Goal: Transaction & Acquisition: Register for event/course

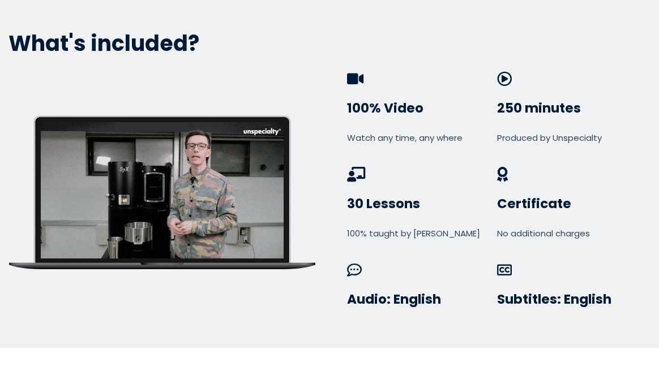
scroll to position [675, 0]
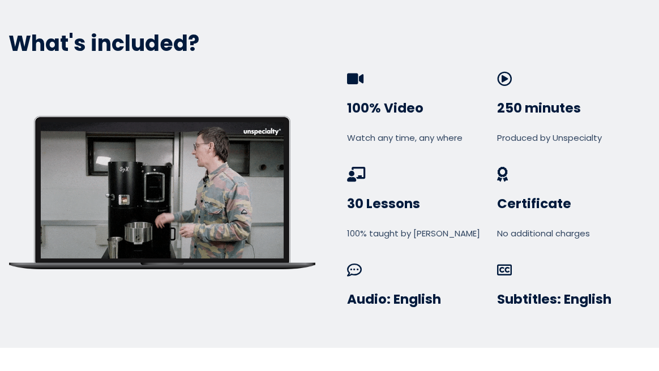
click at [132, 193] on div at bounding box center [162, 190] width 243 height 136
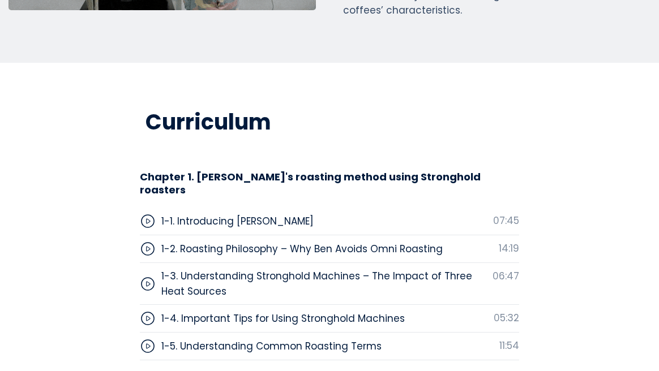
scroll to position [3401, 0]
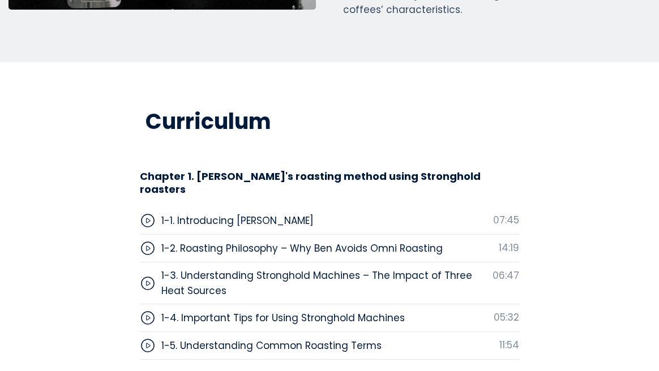
click at [152, 213] on icon at bounding box center [148, 221] width 16 height 16
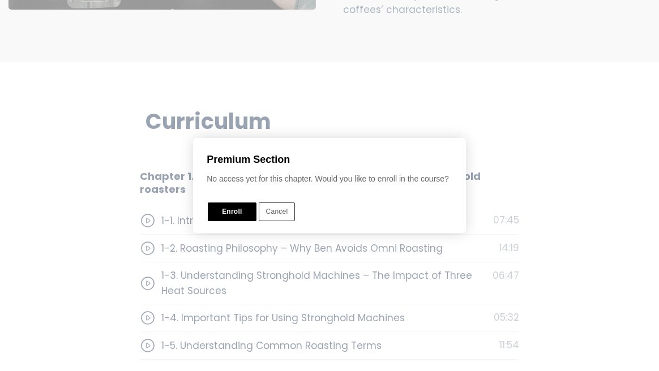
click at [234, 214] on button "Enroll" at bounding box center [232, 212] width 48 height 19
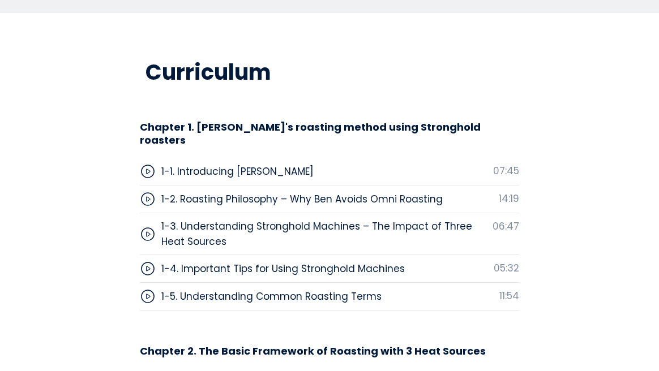
scroll to position [3453, 0]
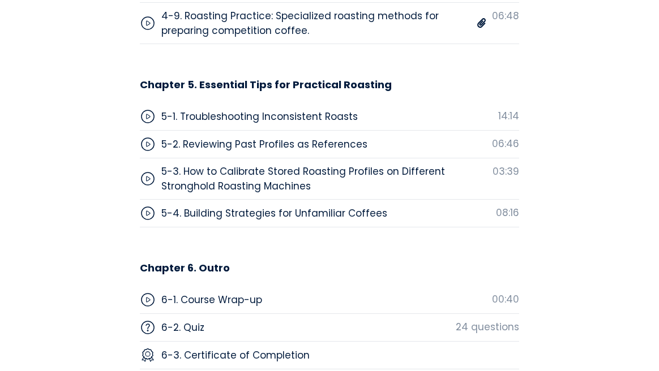
scroll to position [4582, 0]
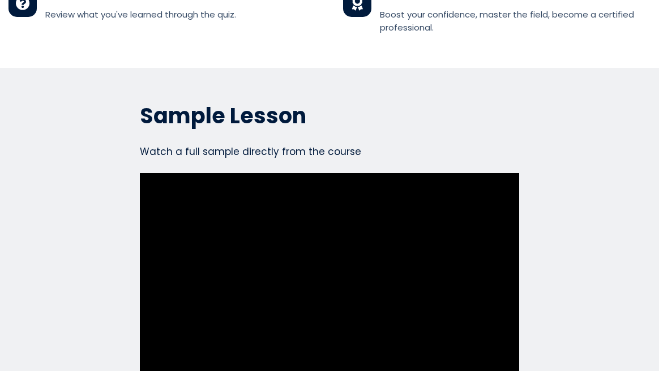
click at [132, 312] on section "Sample Lesson Watch a full sample directly from the course Watch a full sample …" at bounding box center [329, 255] width 659 height 375
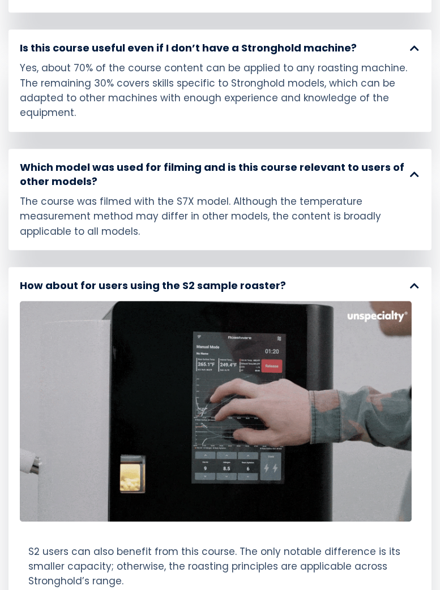
scroll to position [8515, 0]
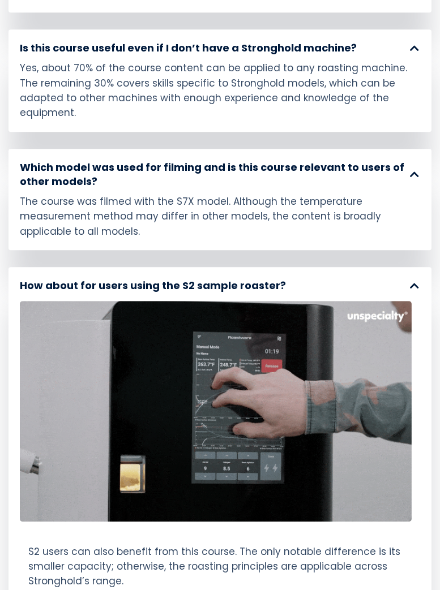
click at [75, 301] on div at bounding box center [216, 411] width 392 height 220
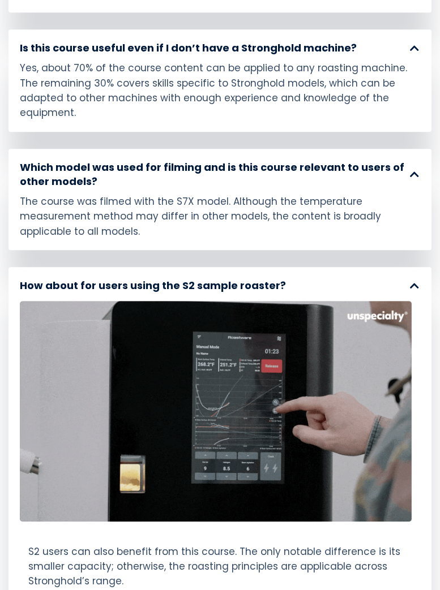
click at [397, 308] on div at bounding box center [216, 411] width 392 height 220
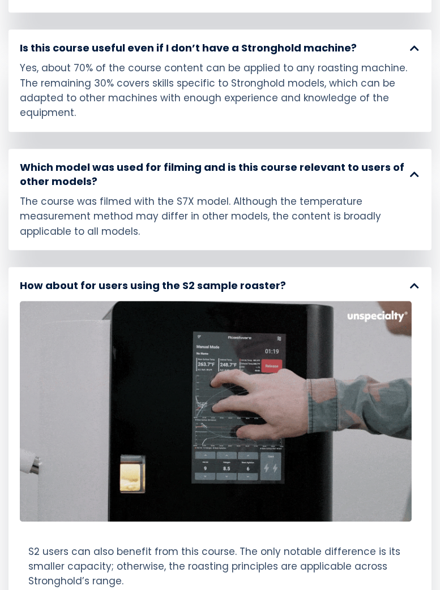
click at [376, 304] on div at bounding box center [216, 411] width 392 height 220
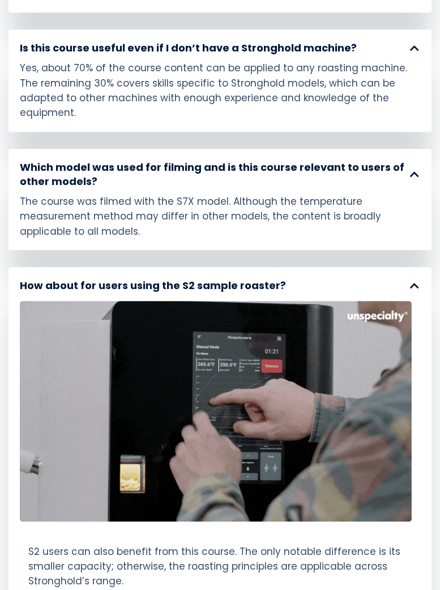
click at [60, 301] on div at bounding box center [216, 411] width 392 height 220
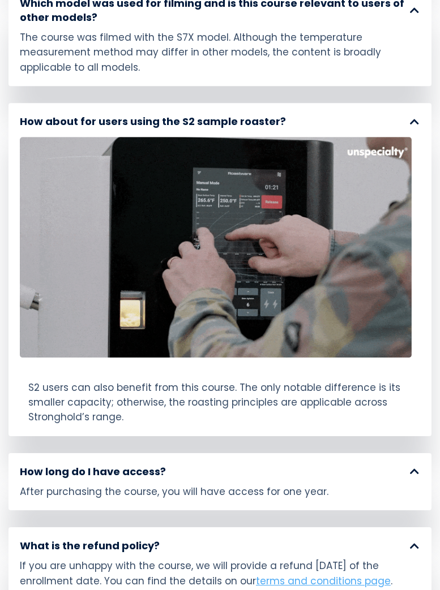
scroll to position [8743, 0]
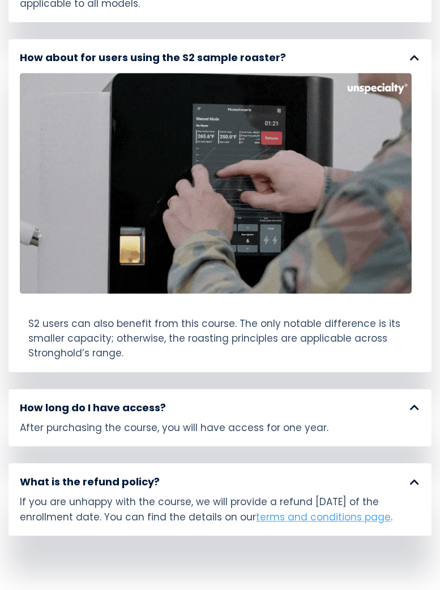
click at [401, 371] on div "How long do I have access? After purchasing the course, you will have access fo…" at bounding box center [219, 418] width 423 height 58
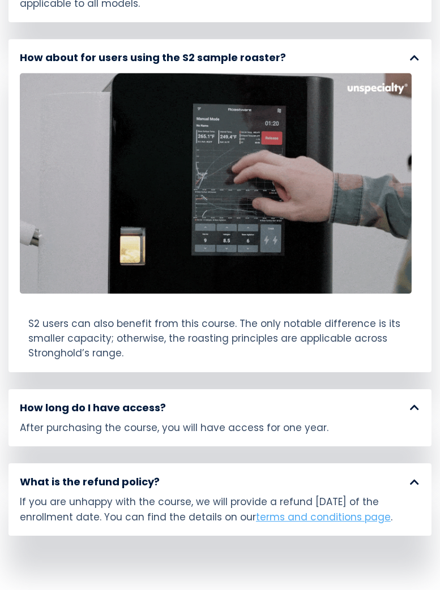
click at [410, 371] on span at bounding box center [415, 407] width 10 height 10
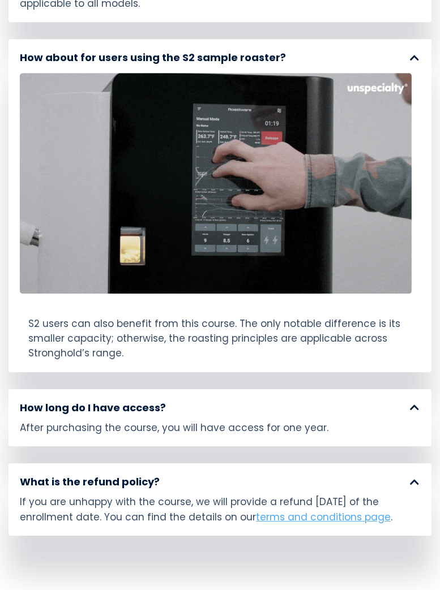
click at [410, 371] on span at bounding box center [415, 407] width 10 height 10
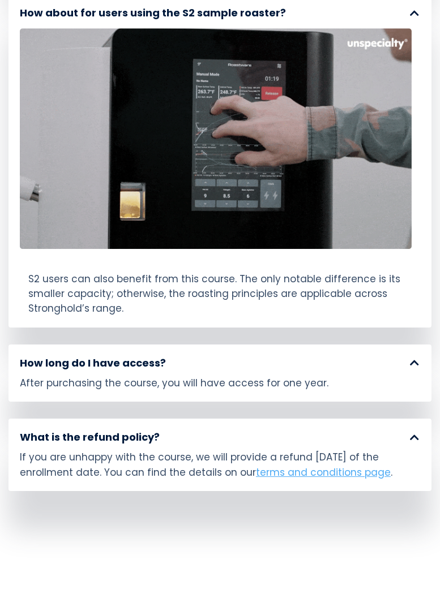
scroll to position [8787, 0]
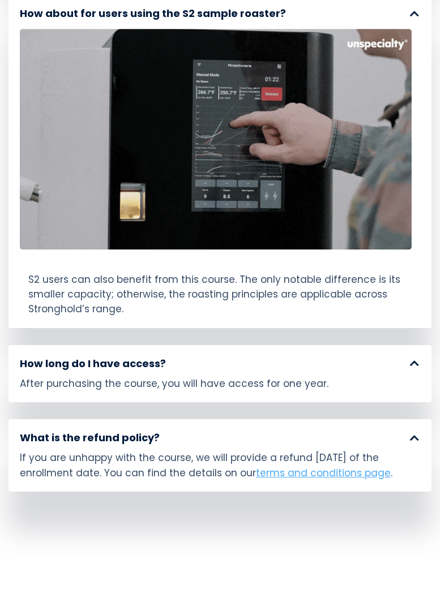
click at [357, 371] on link "terms and conditions page" at bounding box center [323, 473] width 135 height 14
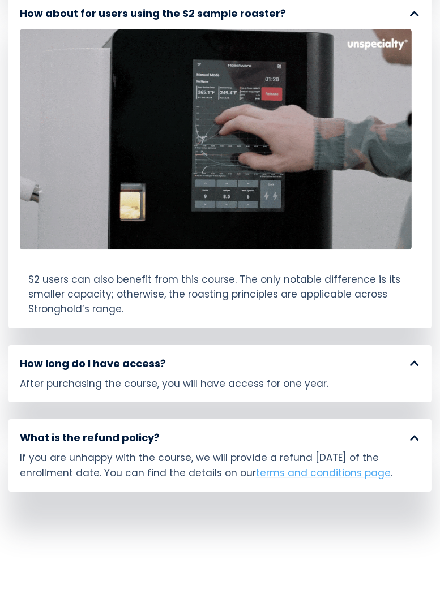
click at [346, 371] on link "terms and conditions page" at bounding box center [323, 473] width 135 height 14
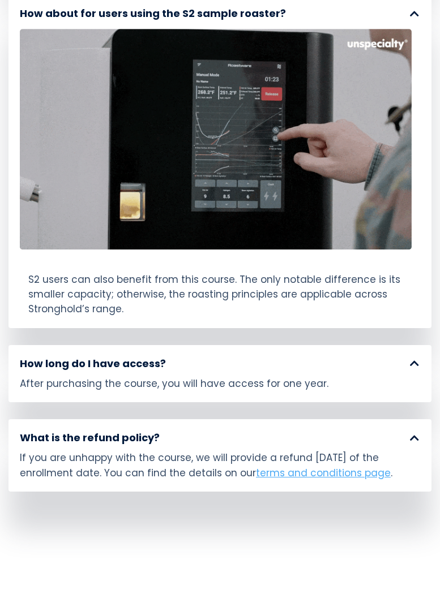
scroll to position [8837, 0]
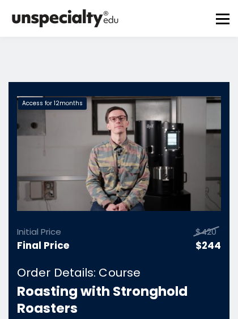
click at [161, 106] on div "Access for 12 months" at bounding box center [119, 104] width 204 height 16
click at [153, 138] on div "Access for 12 months" at bounding box center [119, 153] width 204 height 115
click at [140, 184] on div "Access for 12 months" at bounding box center [119, 153] width 204 height 115
click at [163, 139] on div "Access for 12 months" at bounding box center [119, 153] width 204 height 115
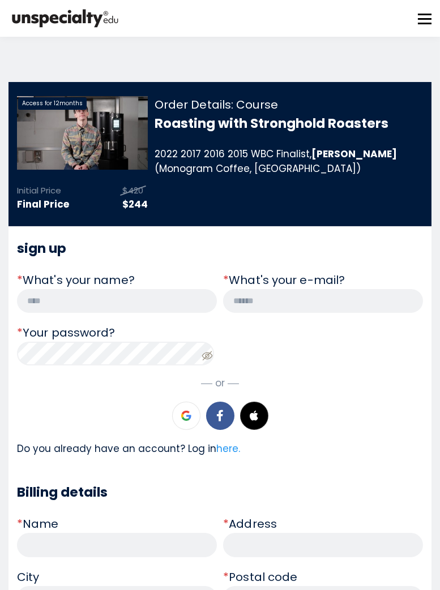
click at [58, 304] on input "text" at bounding box center [117, 301] width 200 height 24
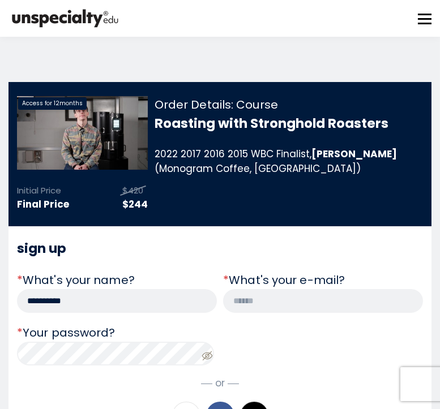
click at [53, 298] on input "**********" at bounding box center [117, 301] width 200 height 24
type input "**********"
click at [326, 303] on input "email" at bounding box center [323, 301] width 200 height 24
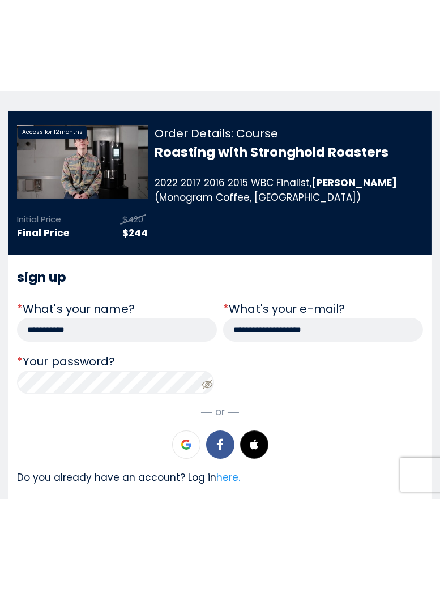
scroll to position [62, 0]
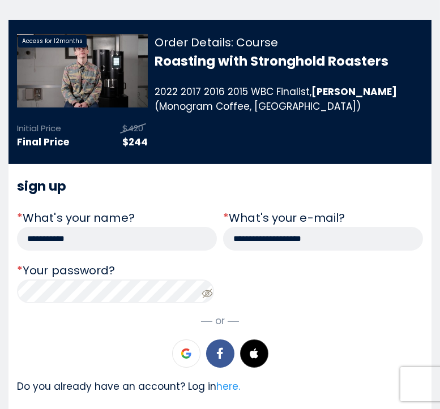
type input "**********"
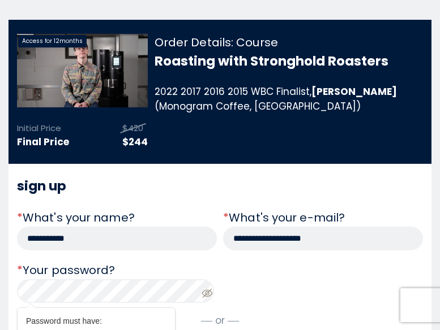
click at [204, 294] on icon at bounding box center [206, 293] width 11 height 9
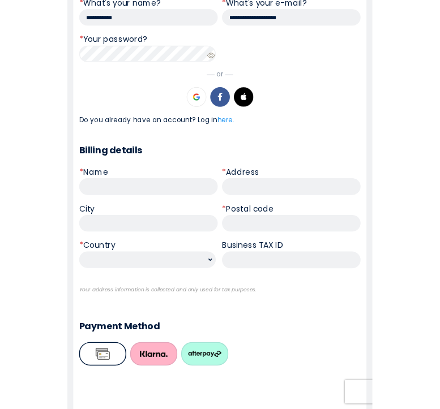
scroll to position [277, 0]
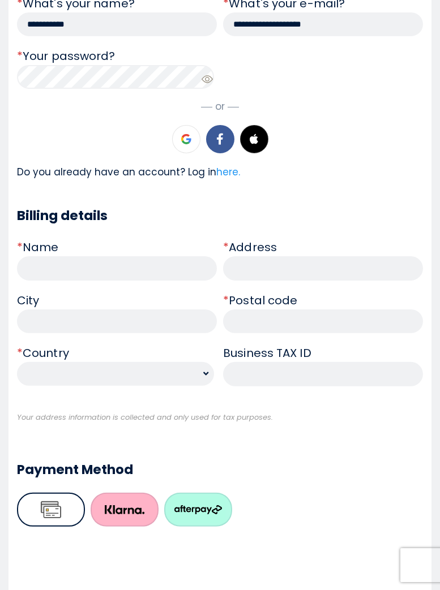
click at [70, 271] on input "text" at bounding box center [117, 268] width 200 height 24
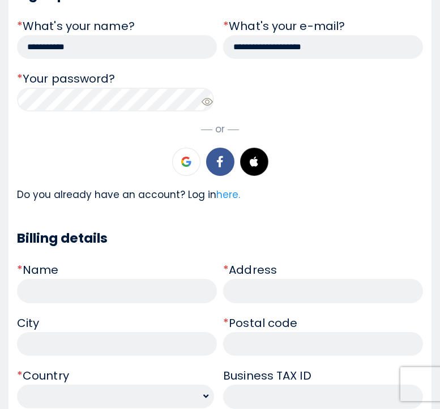
scroll to position [254, 0]
click at [40, 279] on input "text" at bounding box center [117, 291] width 200 height 24
type input "**********"
click at [351, 279] on input "text" at bounding box center [323, 291] width 200 height 24
type input "*"
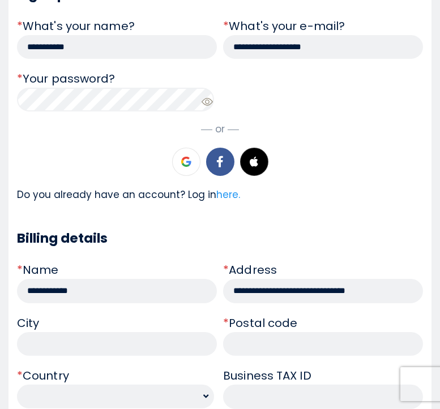
type input "**********"
click at [52, 332] on input "text" at bounding box center [117, 344] width 200 height 24
click at [61, 332] on input "text" at bounding box center [117, 344] width 200 height 24
click at [59, 332] on input "text" at bounding box center [117, 344] width 200 height 24
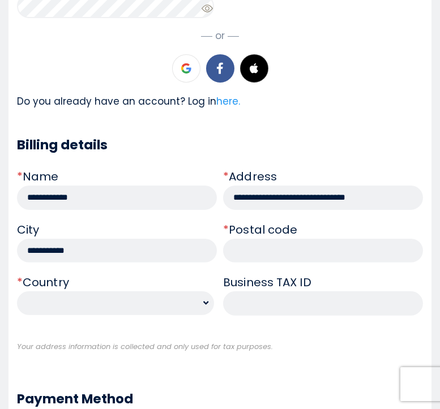
scroll to position [346, 0]
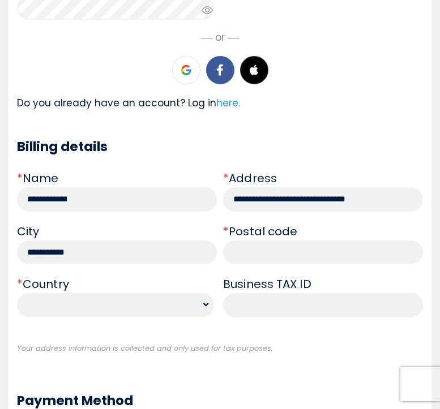
type input "**********"
click at [377, 241] on input "text" at bounding box center [323, 253] width 200 height 24
type input "*****"
click at [65, 293] on select "**********" at bounding box center [115, 305] width 197 height 24
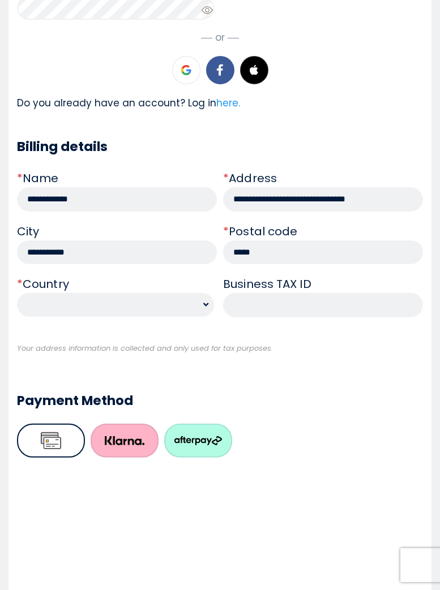
click at [37, 293] on select "**********" at bounding box center [115, 305] width 197 height 24
select select "**"
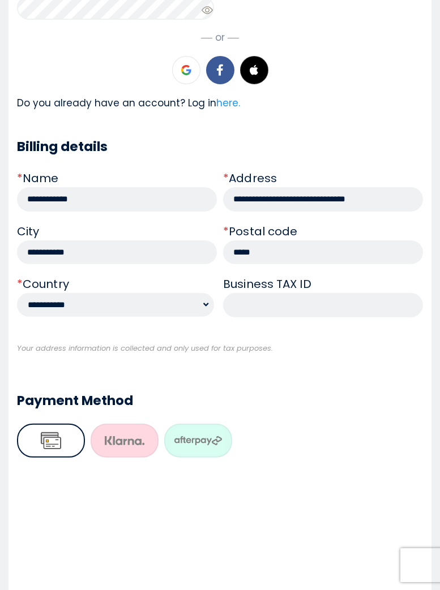
click at [352, 293] on input "text" at bounding box center [323, 305] width 200 height 24
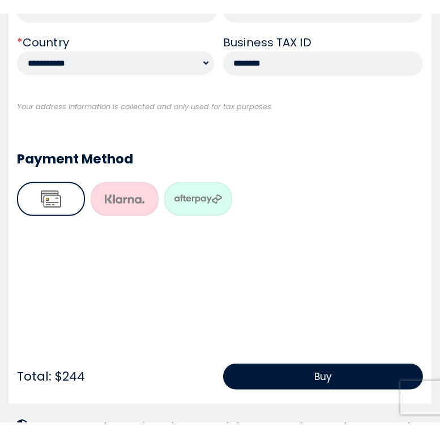
scroll to position [602, 0]
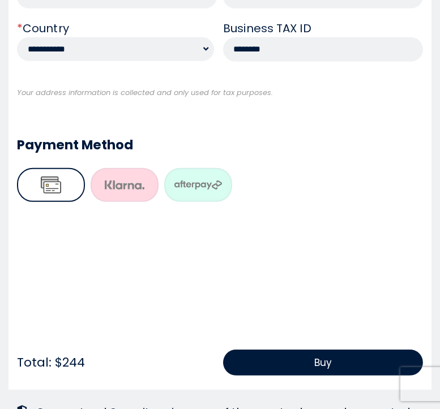
type input "********"
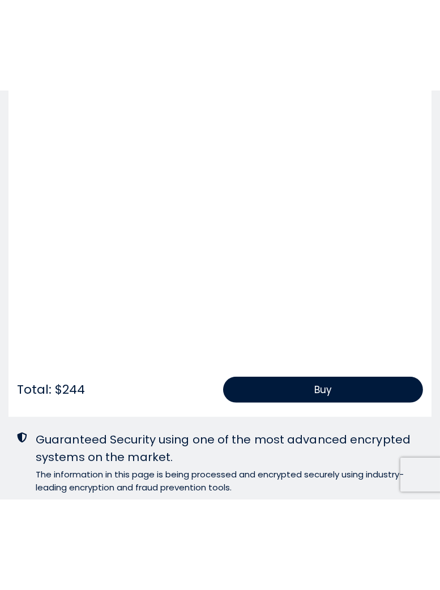
scroll to position [817, 0]
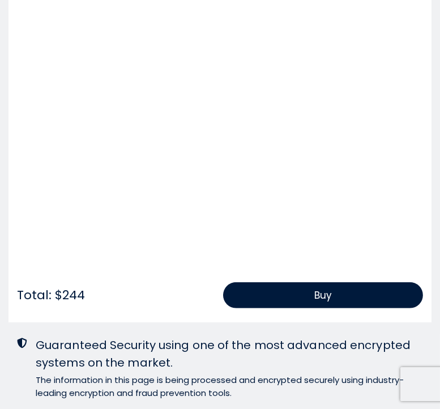
click at [355, 282] on button "Buy" at bounding box center [323, 295] width 200 height 26
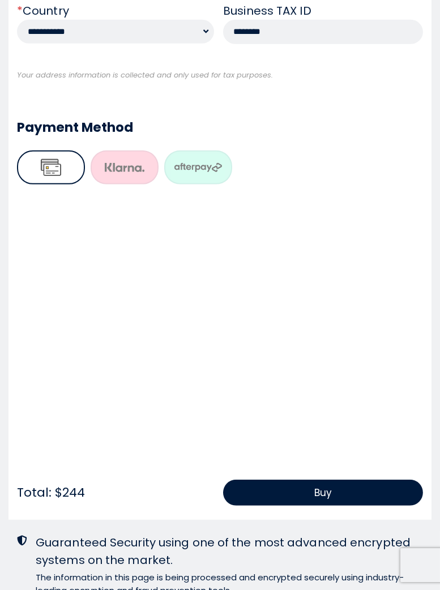
scroll to position [626, 0]
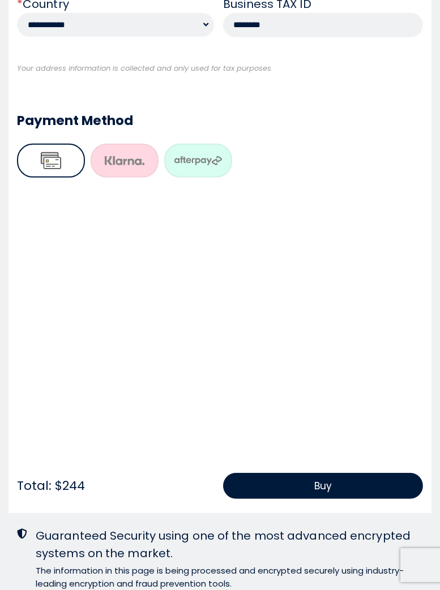
click at [336, 473] on button "Buy" at bounding box center [323, 486] width 200 height 26
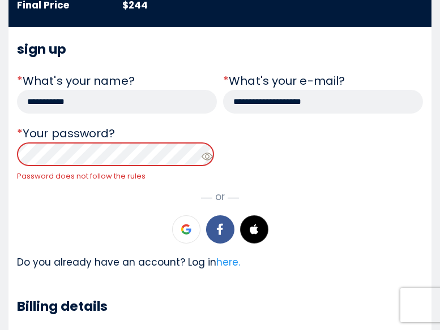
scroll to position [196, 0]
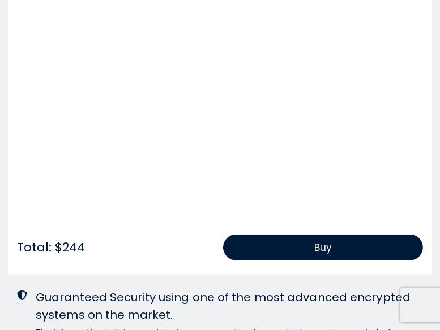
click at [353, 235] on button "Buy" at bounding box center [323, 248] width 200 height 26
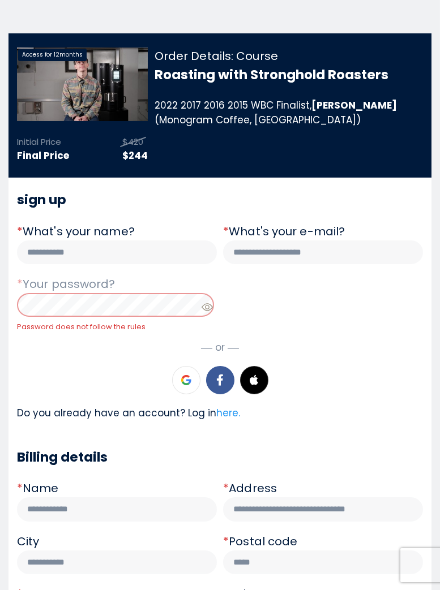
scroll to position [48, 0]
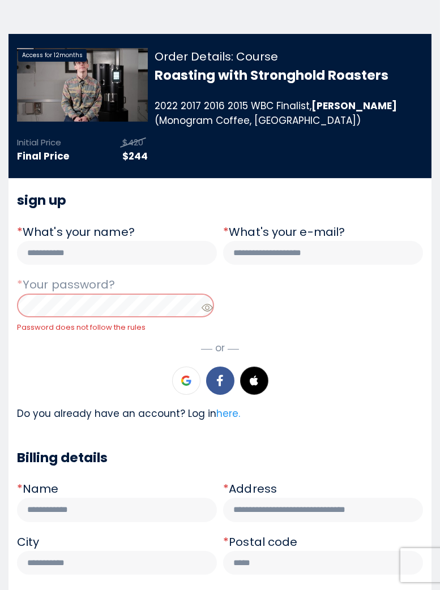
click at [78, 294] on div at bounding box center [117, 306] width 200 height 24
click at [66, 294] on div at bounding box center [117, 306] width 200 height 24
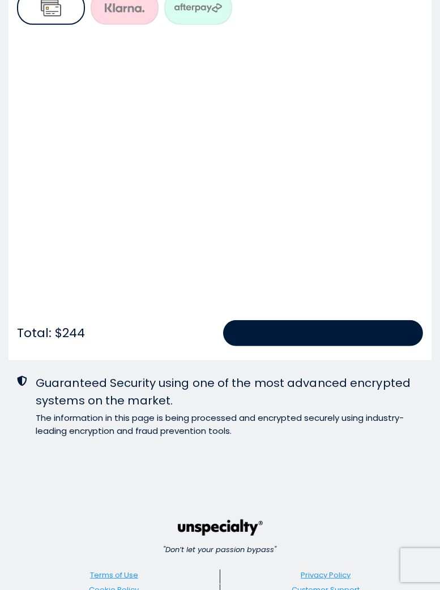
scroll to position [792, 0]
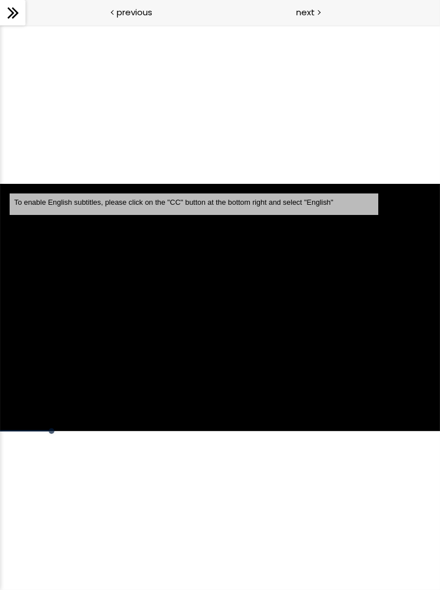
click at [401, 370] on div "To enable English subtitles, please click on the "CC" button at the bottom righ…" at bounding box center [220, 307] width 440 height 247
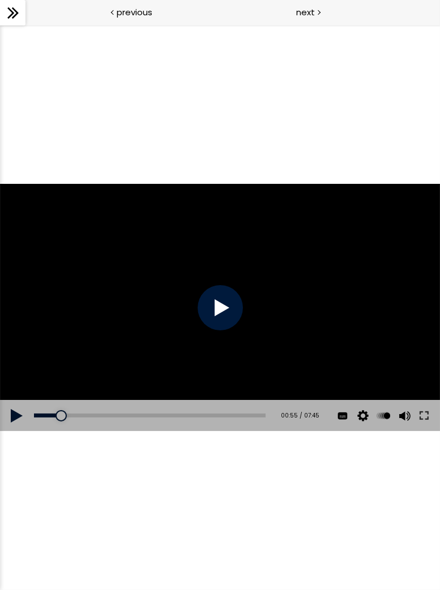
click at [423, 421] on button at bounding box center [424, 416] width 20 height 32
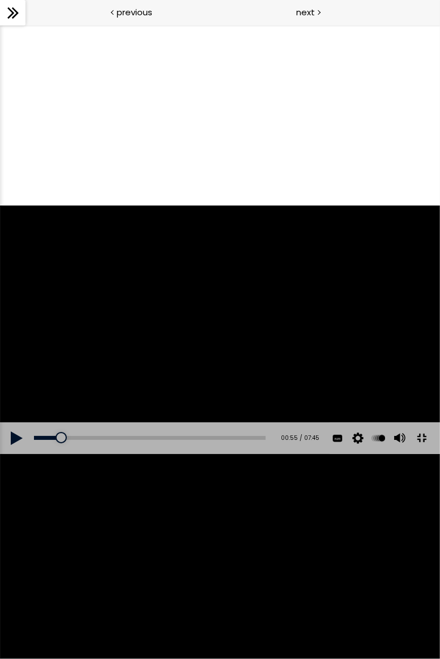
click at [22, 454] on button at bounding box center [17, 438] width 34 height 32
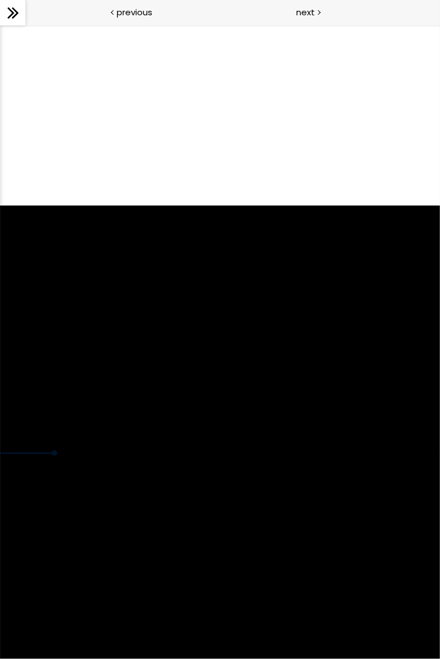
click at [375, 453] on div "To enable English subtitles, please click on the "CC" button at the bottom righ…" at bounding box center [220, 328] width 440 height 247
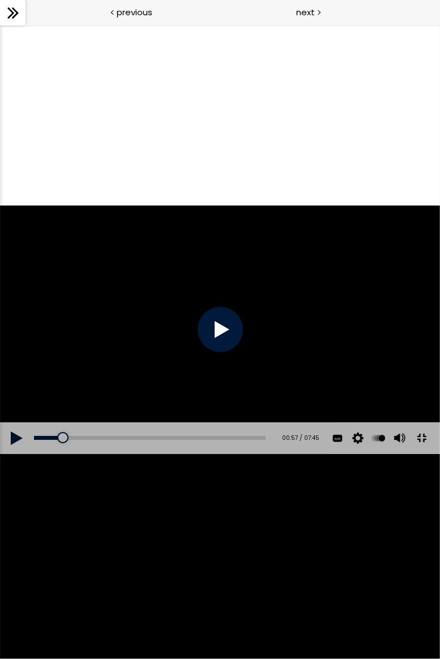
click at [355, 454] on button at bounding box center [357, 438] width 17 height 32
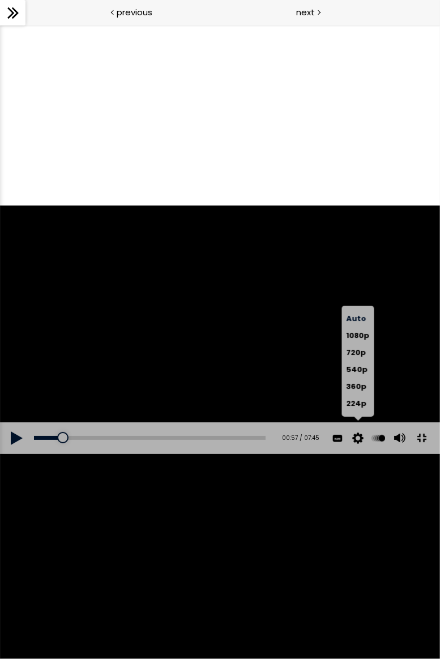
click at [362, 341] on span "1080p" at bounding box center [357, 335] width 23 height 11
click at [336, 454] on button at bounding box center [337, 438] width 17 height 32
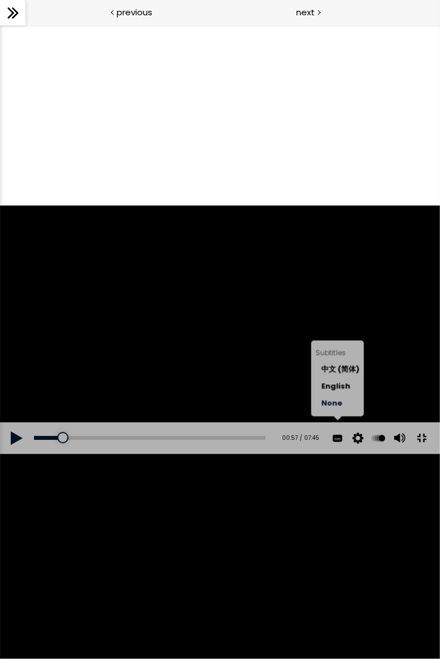
click at [349, 395] on label "English" at bounding box center [340, 386] width 38 height 17
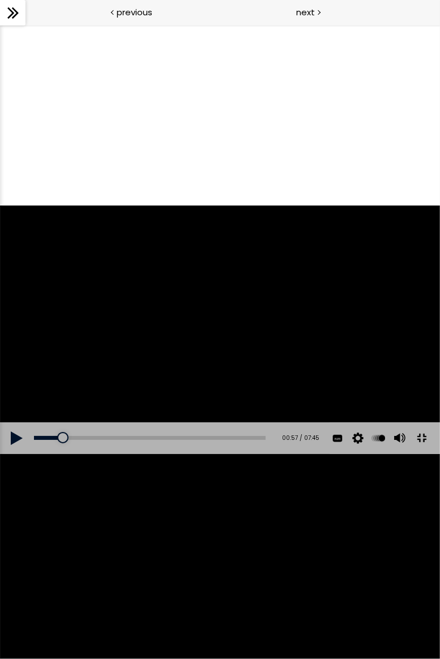
click at [16, 454] on button at bounding box center [17, 438] width 34 height 32
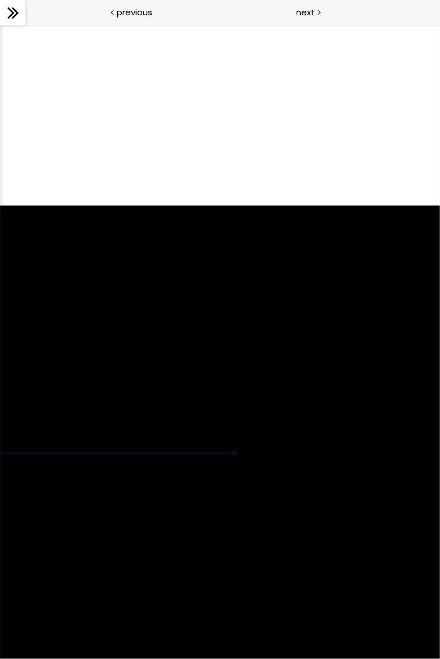
click at [1, 453] on div "To enable English subtitles, please click on the "CC" button at the bottom righ…" at bounding box center [220, 328] width 440 height 247
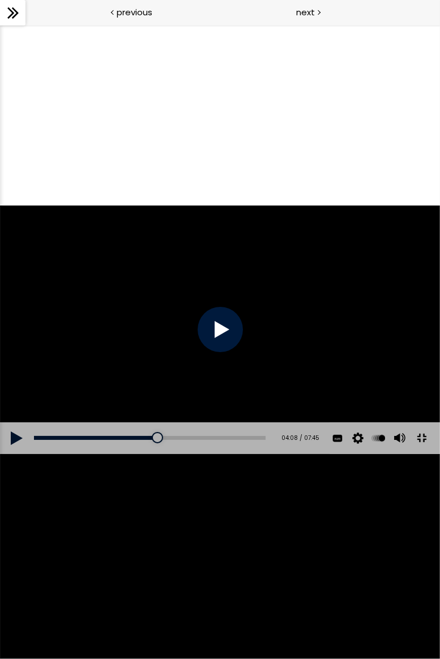
click at [1, 345] on div "To enable English subtitles, please click on the "CC" button at the bottom righ…" at bounding box center [220, 329] width 440 height 247
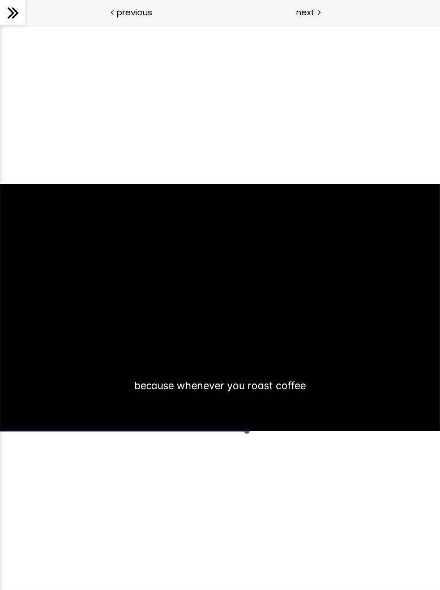
click at [384, 342] on div "To enable English subtitles, please click on the "CC" button at the bottom righ…" at bounding box center [220, 307] width 440 height 247
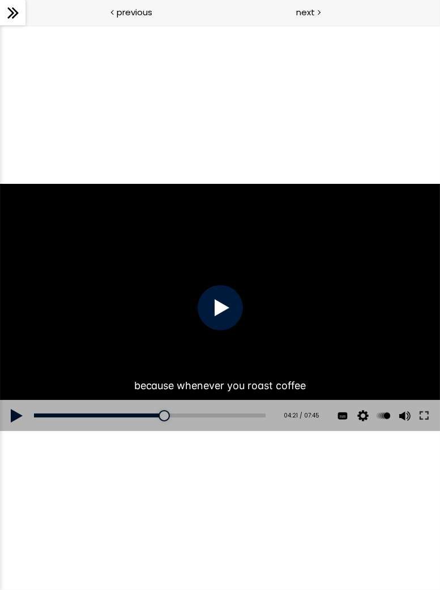
click at [424, 419] on button at bounding box center [424, 416] width 20 height 32
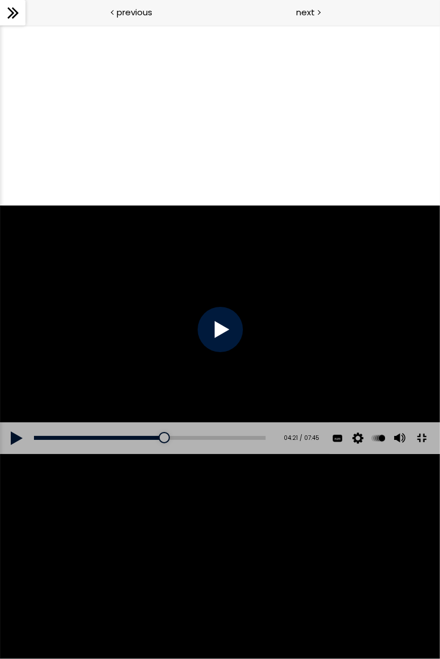
click at [221, 330] on div at bounding box center [220, 329] width 45 height 45
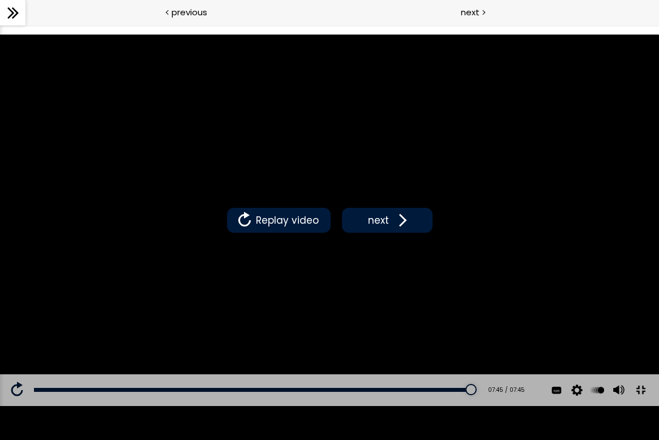
click at [388, 227] on button "next" at bounding box center [387, 220] width 91 height 25
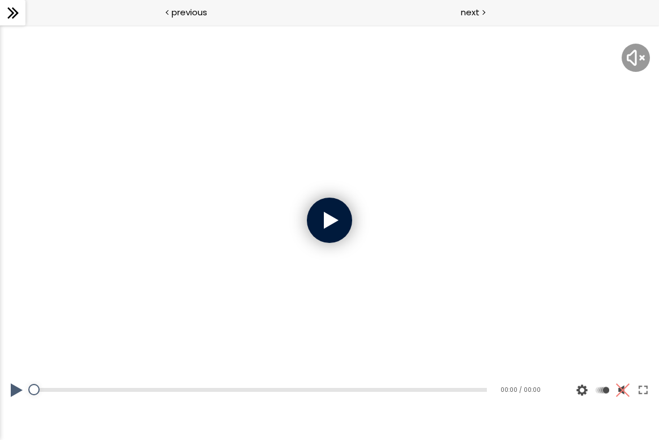
click at [319, 229] on div at bounding box center [329, 220] width 45 height 45
click at [336, 226] on div at bounding box center [329, 220] width 659 height 371
click at [14, 395] on button at bounding box center [17, 390] width 34 height 32
click at [15, 395] on button at bounding box center [17, 390] width 34 height 32
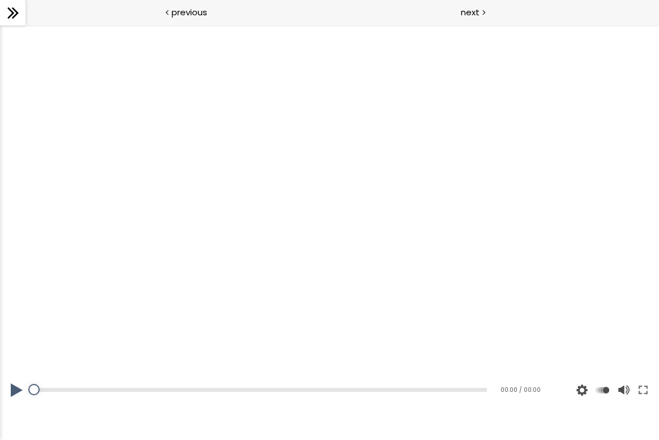
click at [14, 392] on button at bounding box center [17, 390] width 34 height 32
click at [74, 283] on div at bounding box center [329, 220] width 659 height 371
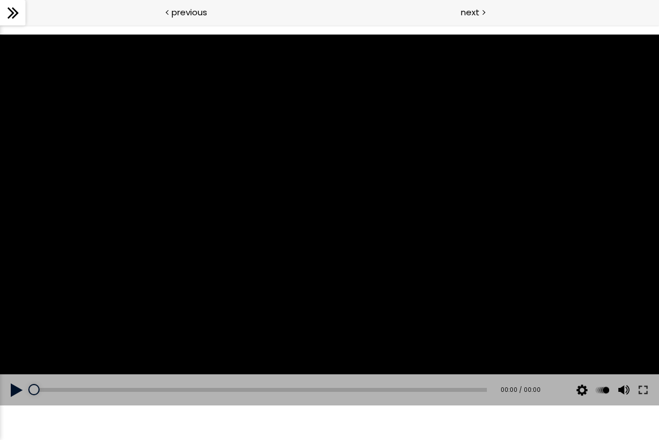
click at [19, 393] on button at bounding box center [17, 390] width 34 height 32
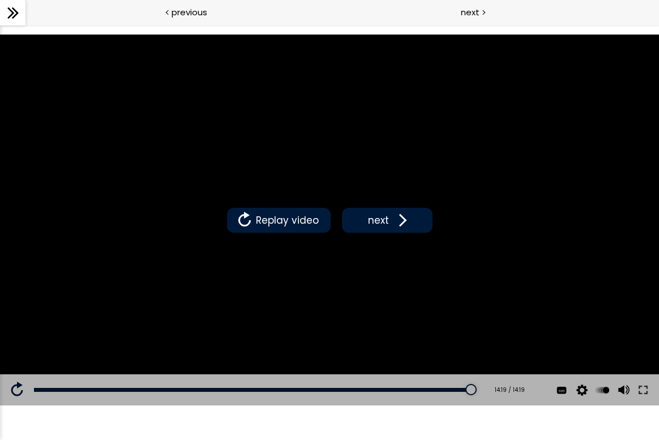
click at [405, 218] on span at bounding box center [400, 220] width 17 height 17
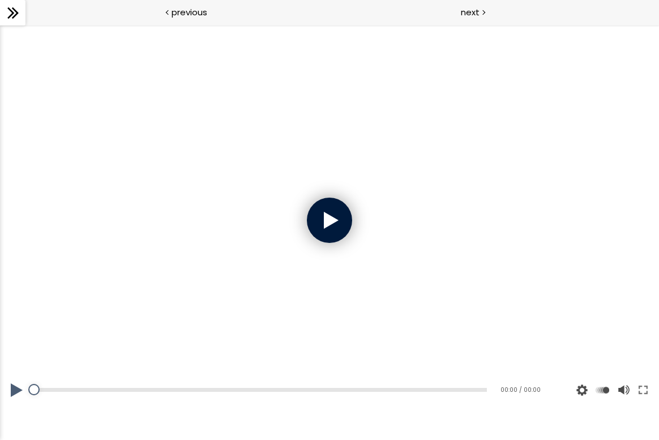
click at [343, 209] on div at bounding box center [329, 220] width 45 height 45
click at [332, 233] on div at bounding box center [329, 220] width 45 height 45
click at [14, 387] on button at bounding box center [17, 390] width 34 height 32
click at [17, 396] on button at bounding box center [17, 390] width 34 height 32
click at [19, 401] on button at bounding box center [17, 390] width 34 height 32
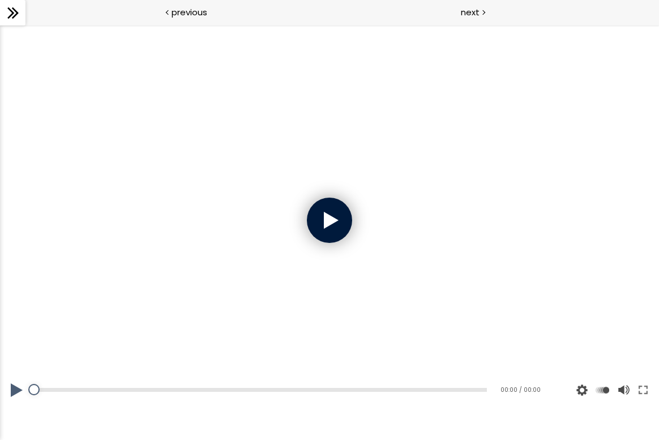
click at [334, 222] on div at bounding box center [329, 220] width 45 height 45
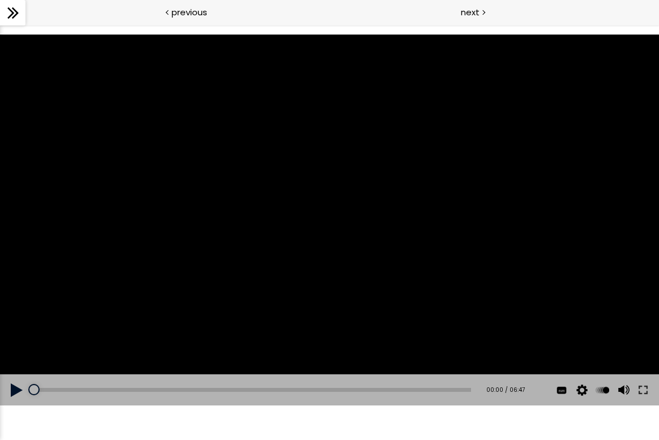
click at [336, 221] on div at bounding box center [329, 220] width 659 height 371
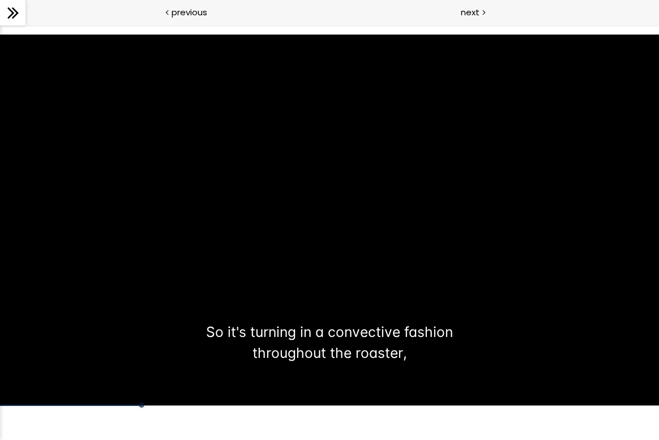
click at [0, 0] on button at bounding box center [0, 0] width 0 height 0
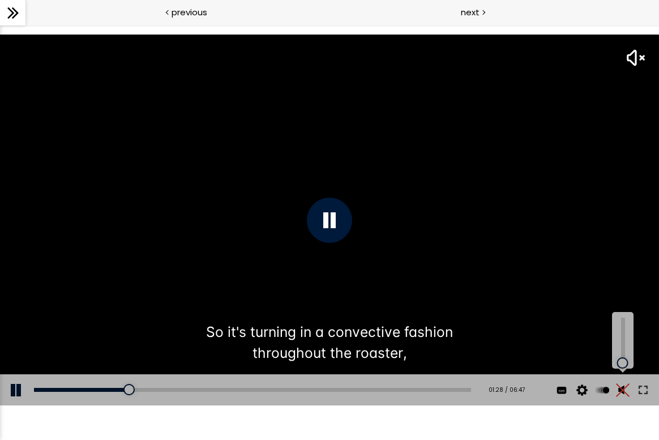
click at [439, 392] on button at bounding box center [643, 390] width 20 height 32
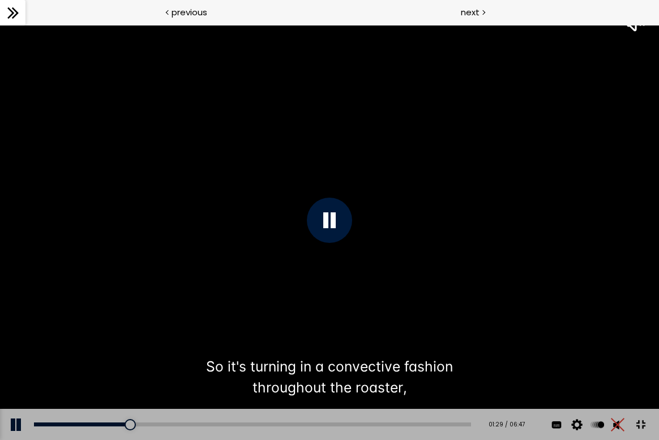
click at [439, 424] on button at bounding box center [617, 425] width 17 height 32
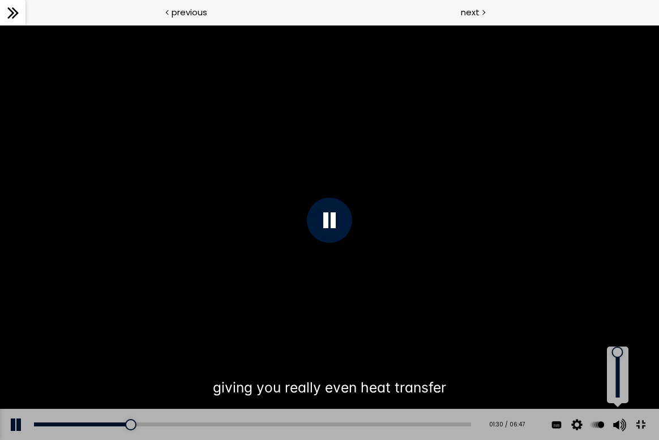
click at [439, 429] on button at bounding box center [640, 424] width 25 height 25
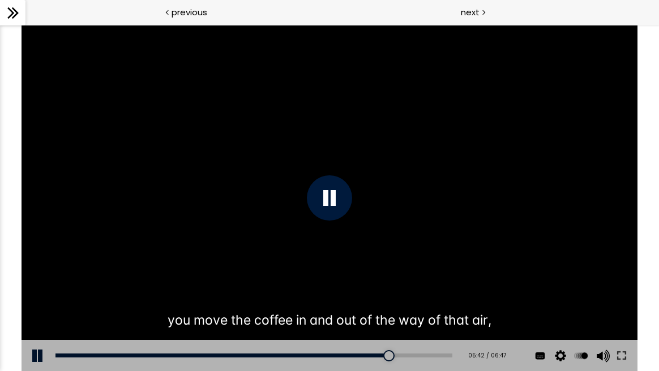
click at [338, 202] on div at bounding box center [329, 197] width 45 height 45
